Goal: Consume media (video, audio): Consume media (video, audio)

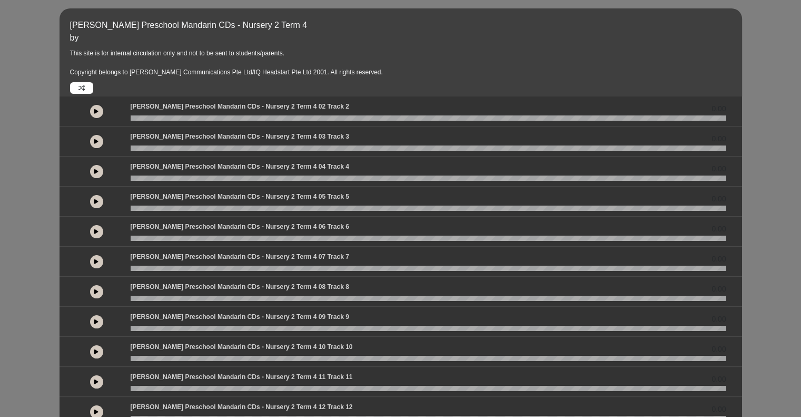
click at [96, 111] on icon at bounding box center [96, 111] width 4 height 5
click at [495, 68] on p "This site is for internal circulation only and not to be sent to students/paren…" at bounding box center [404, 62] width 669 height 28
click at [96, 107] on button at bounding box center [96, 111] width 13 height 13
click at [310, 104] on p "[PERSON_NAME] Preschool Mandarin CDs - Nursery 2 Term 4 02 Track 2" at bounding box center [240, 106] width 219 height 9
click at [82, 85] on icon at bounding box center [81, 88] width 6 height 6
